Goal: Task Accomplishment & Management: Use online tool/utility

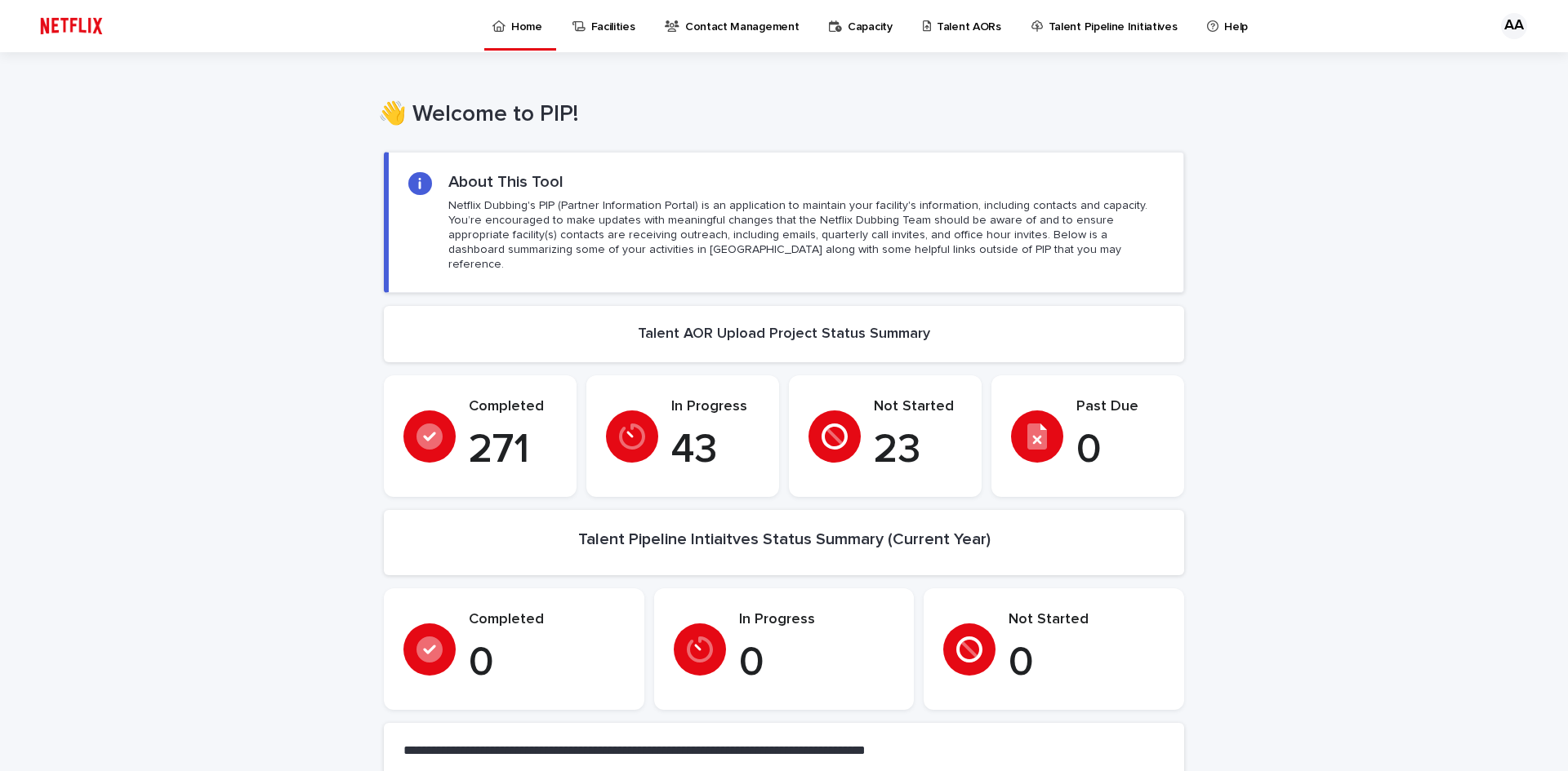
click at [948, 38] on link "Talent AORs" at bounding box center [965, 25] width 87 height 50
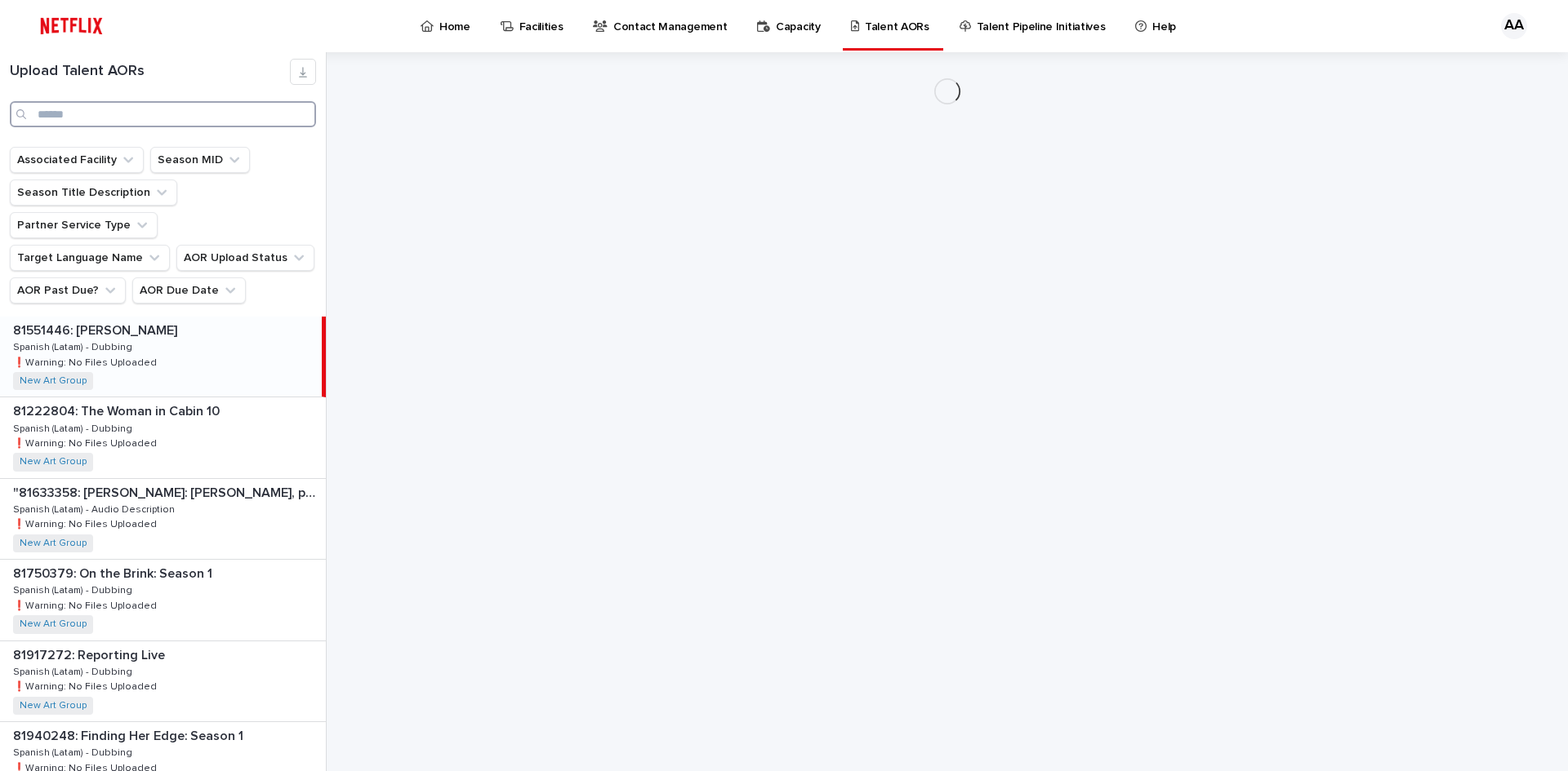
click at [182, 121] on input "Search" at bounding box center [163, 113] width 306 height 26
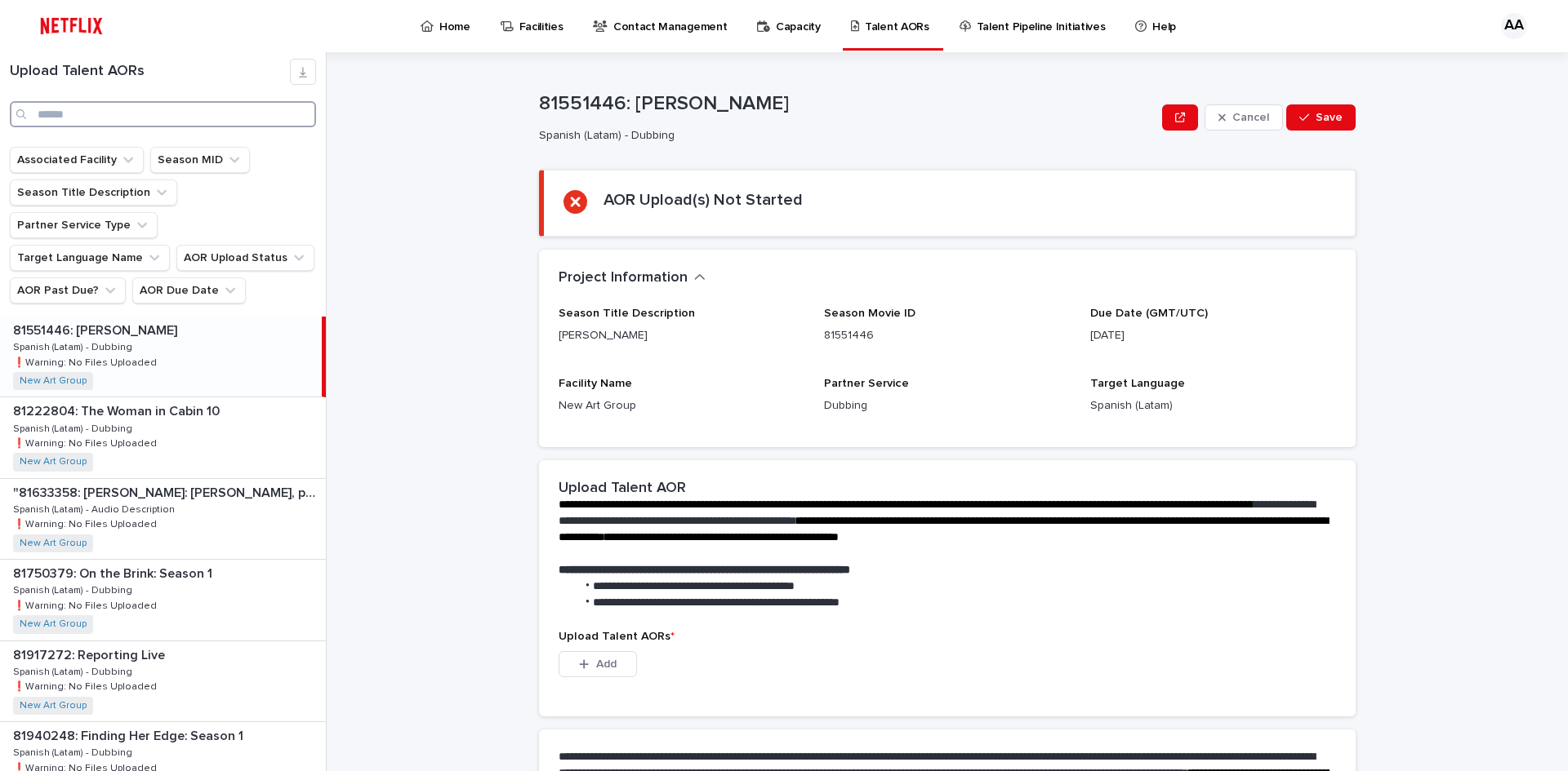
paste input "********"
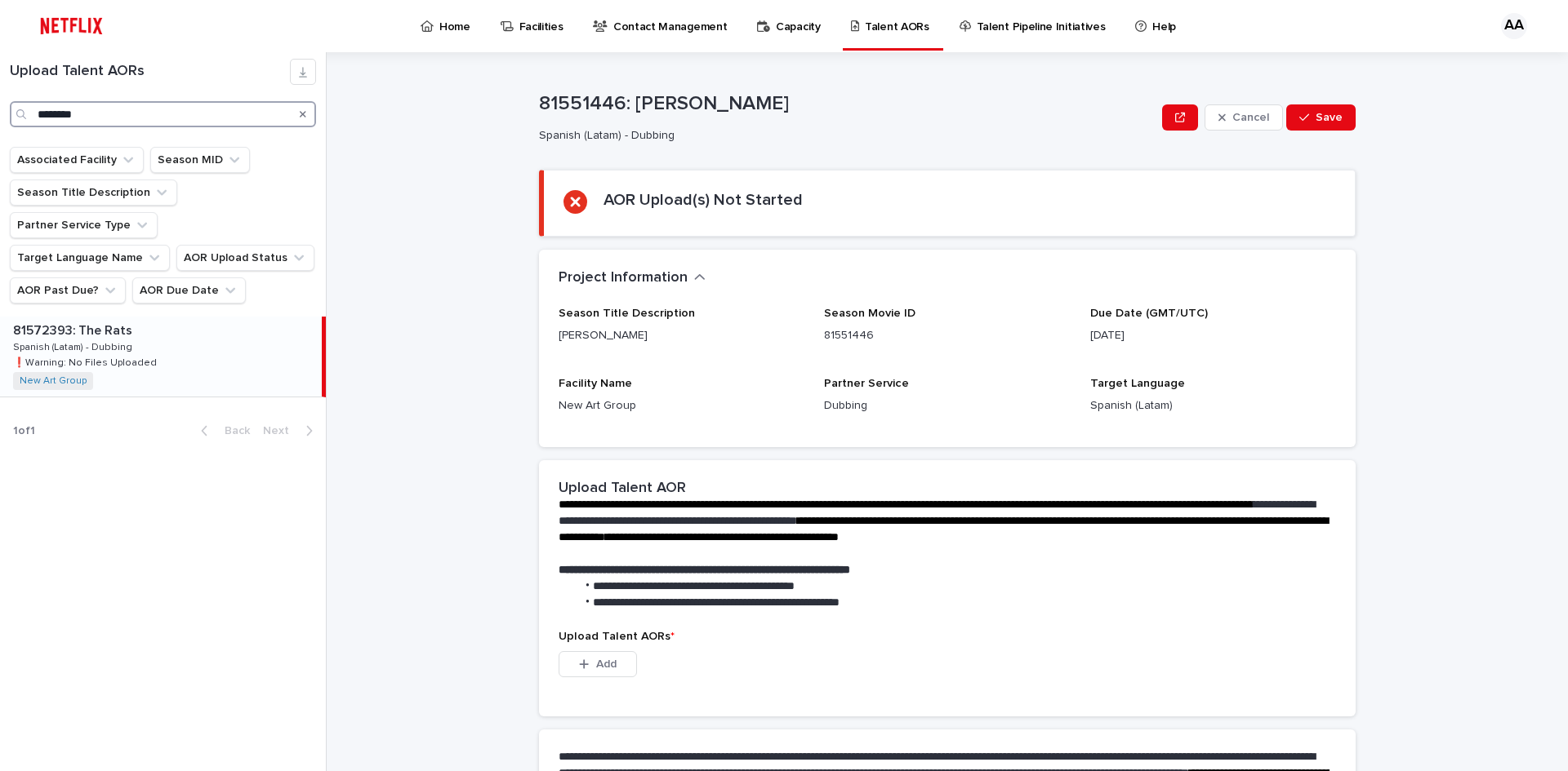
type input "********"
click at [197, 325] on div "81572393: The Rats 81572393: The Rats Spanish (Latam) - Dubbing Spanish (Latam)…" at bounding box center [160, 356] width 322 height 80
click at [618, 671] on button "Add" at bounding box center [597, 663] width 78 height 26
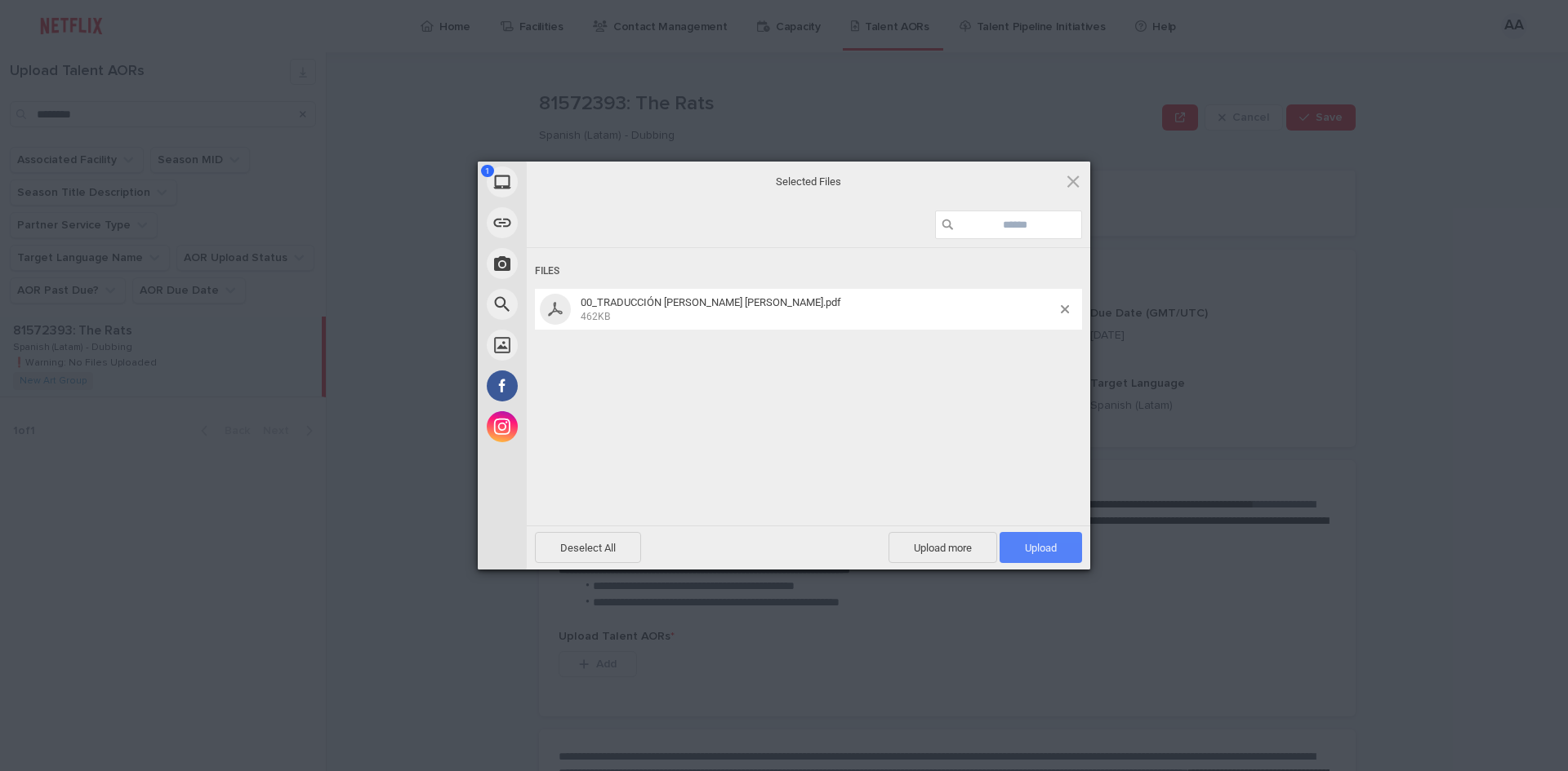
click at [1062, 543] on span "Upload 1" at bounding box center [1040, 548] width 82 height 31
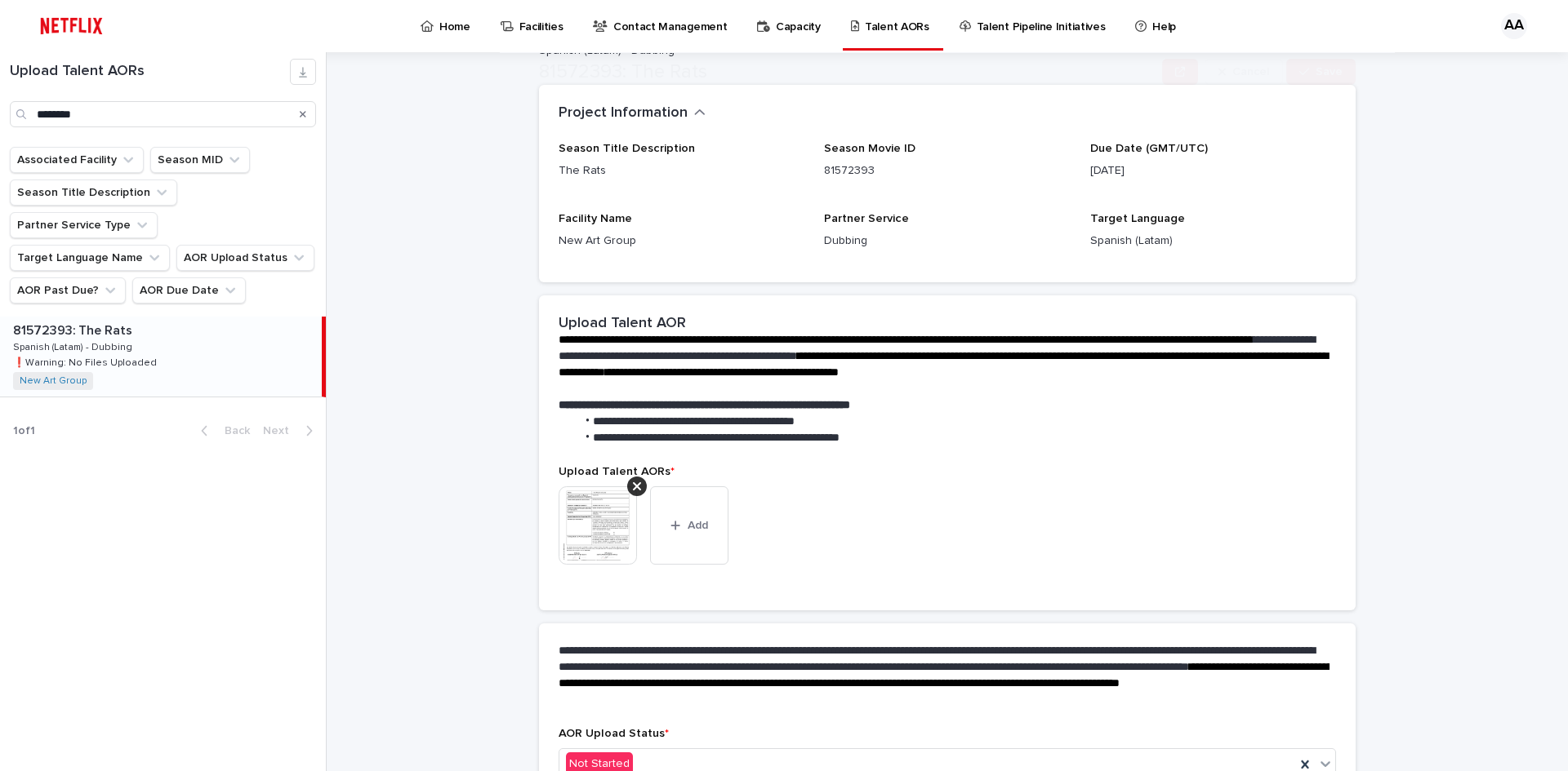
scroll to position [186, 0]
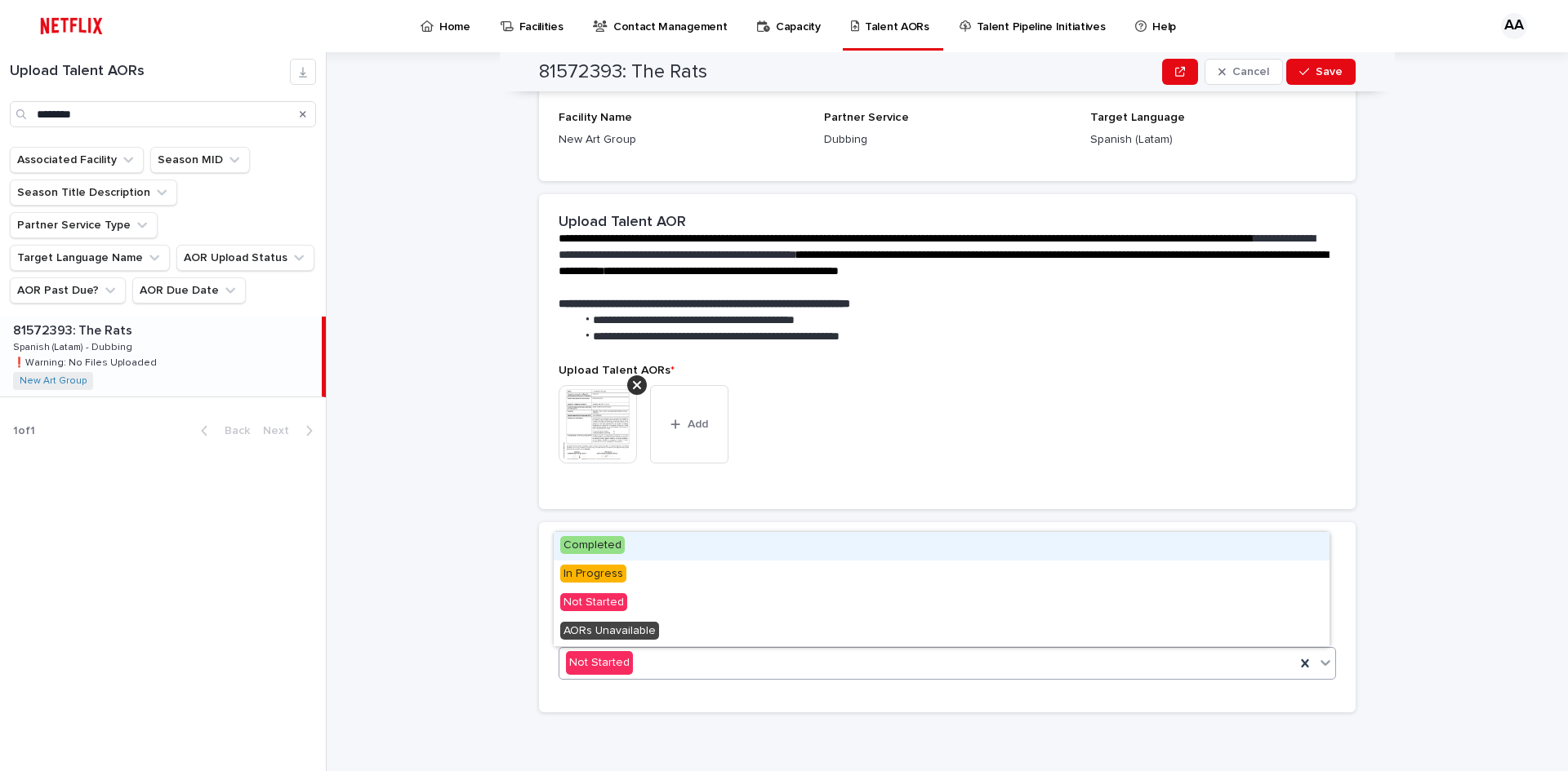
click at [656, 659] on div "Not Started" at bounding box center [927, 663] width 735 height 27
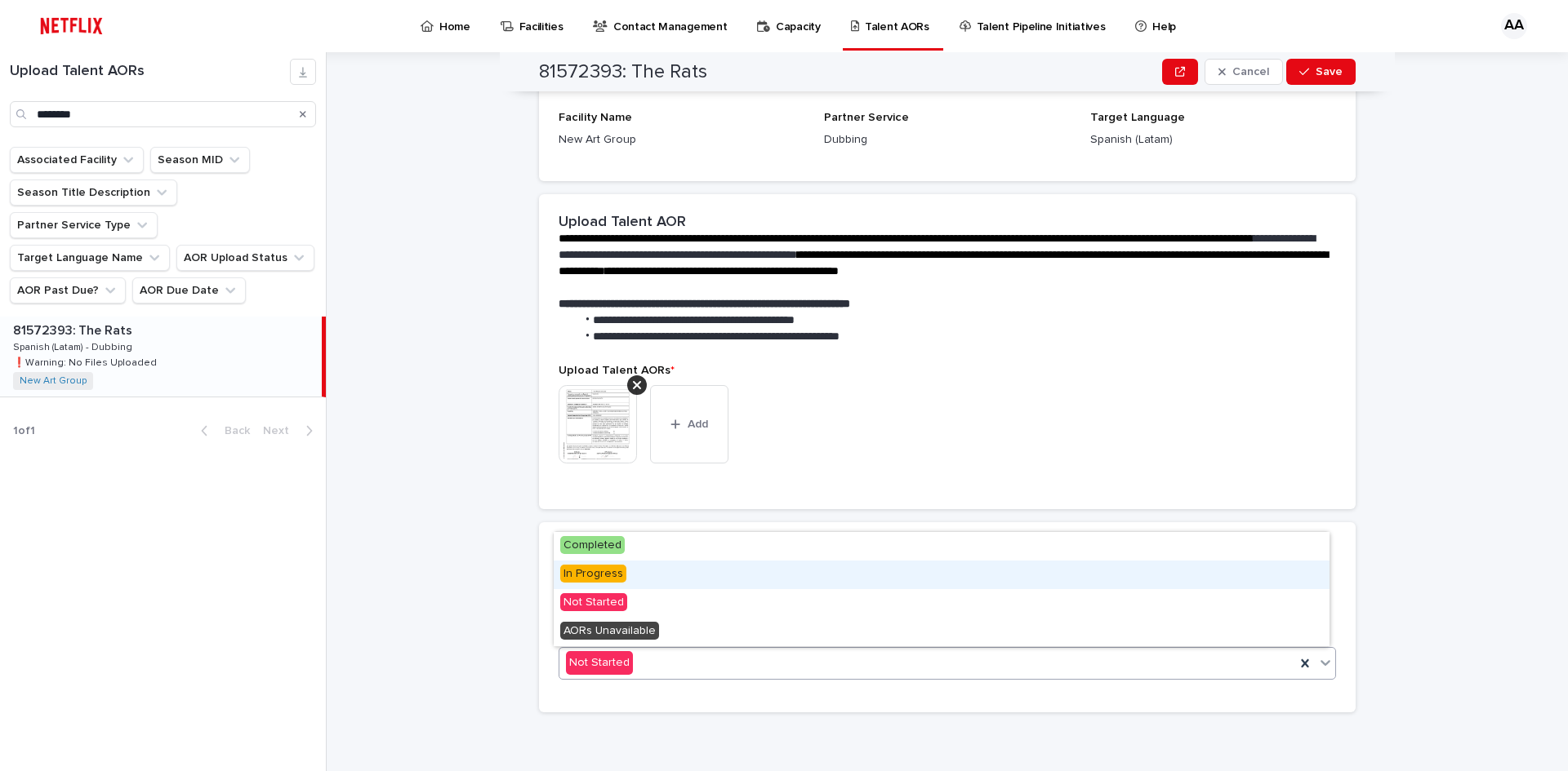
click at [611, 574] on span "In Progress" at bounding box center [593, 573] width 66 height 18
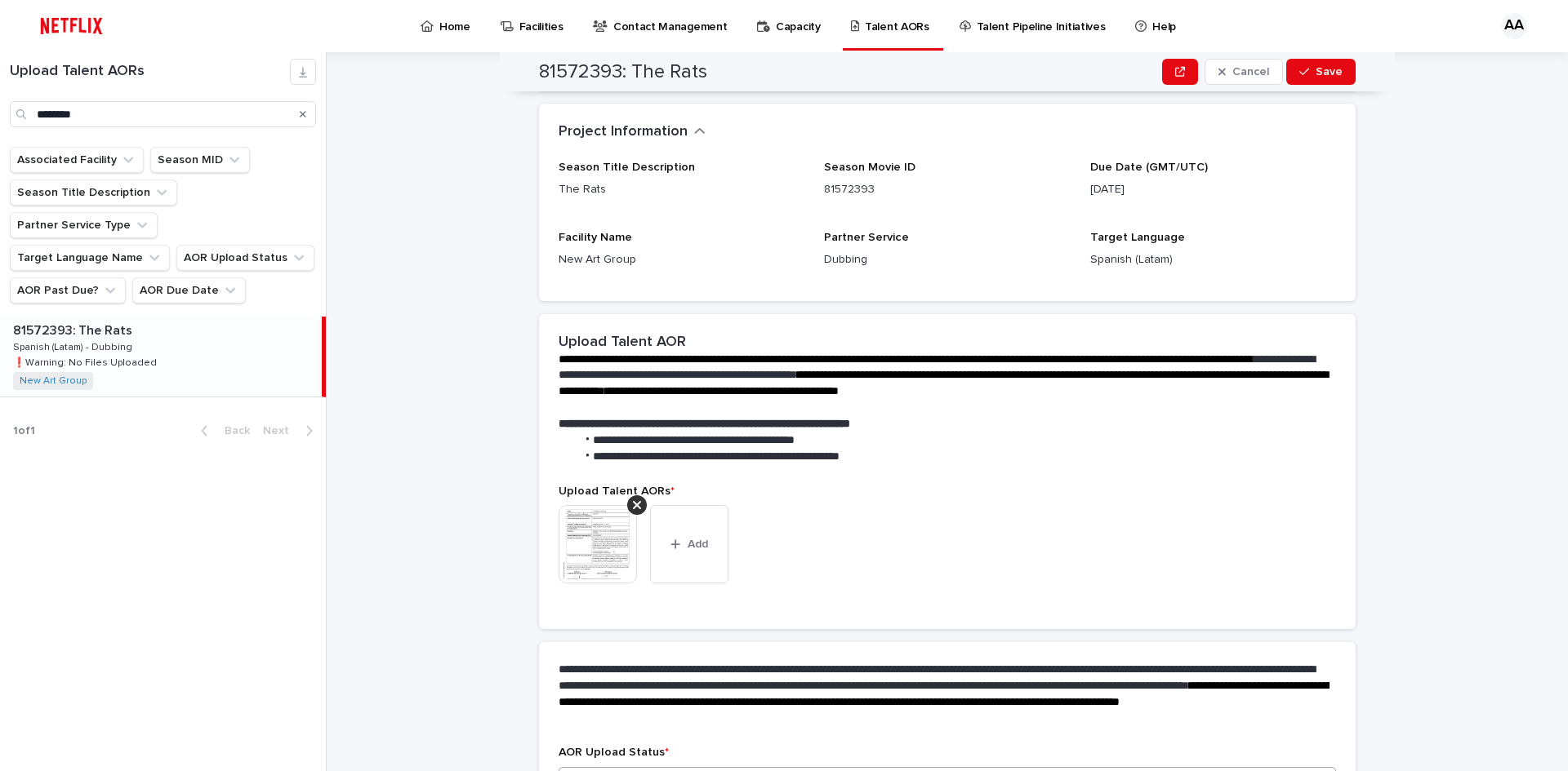
scroll to position [0, 0]
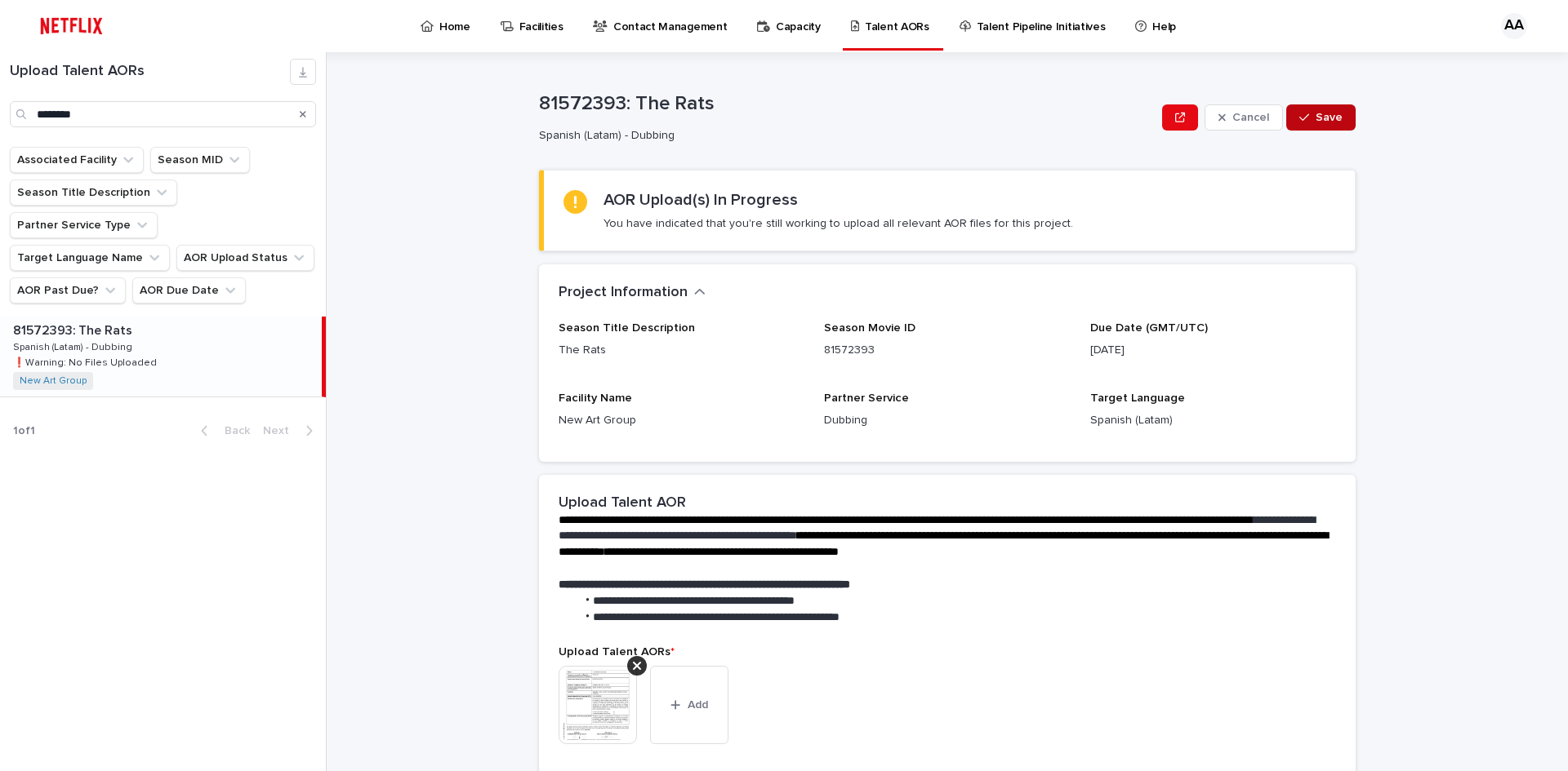
click at [1329, 123] on span "Save" at bounding box center [1329, 118] width 27 height 12
